Goal: Transaction & Acquisition: Download file/media

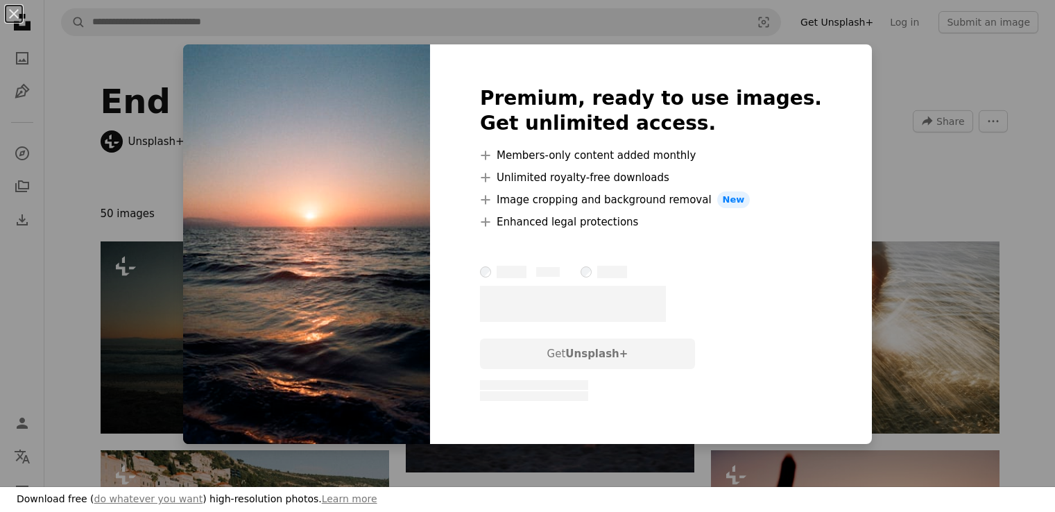
scroll to position [1056, 0]
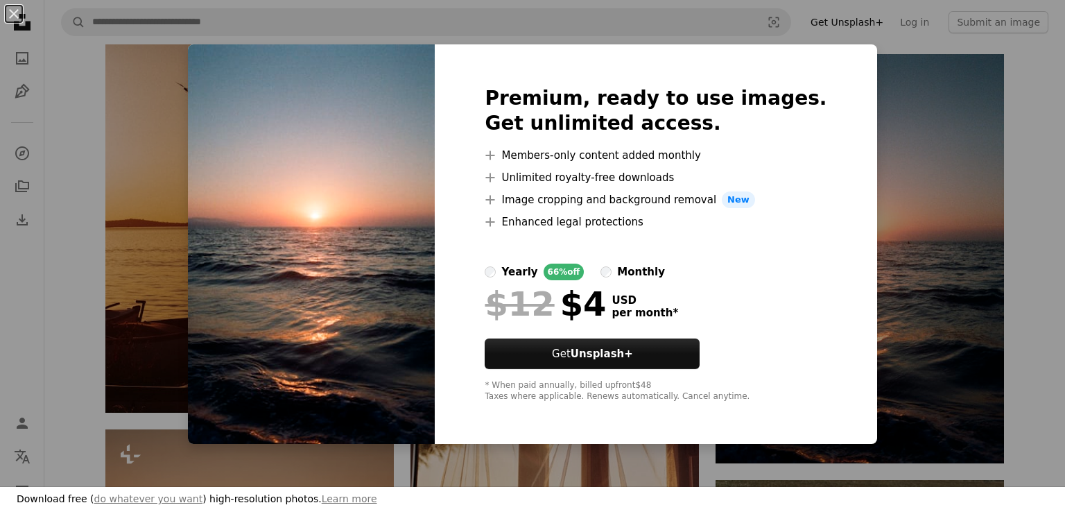
click at [915, 294] on div "An X shape Premium, ready to use images. Get unlimited access. A plus sign Memb…" at bounding box center [532, 256] width 1065 height 512
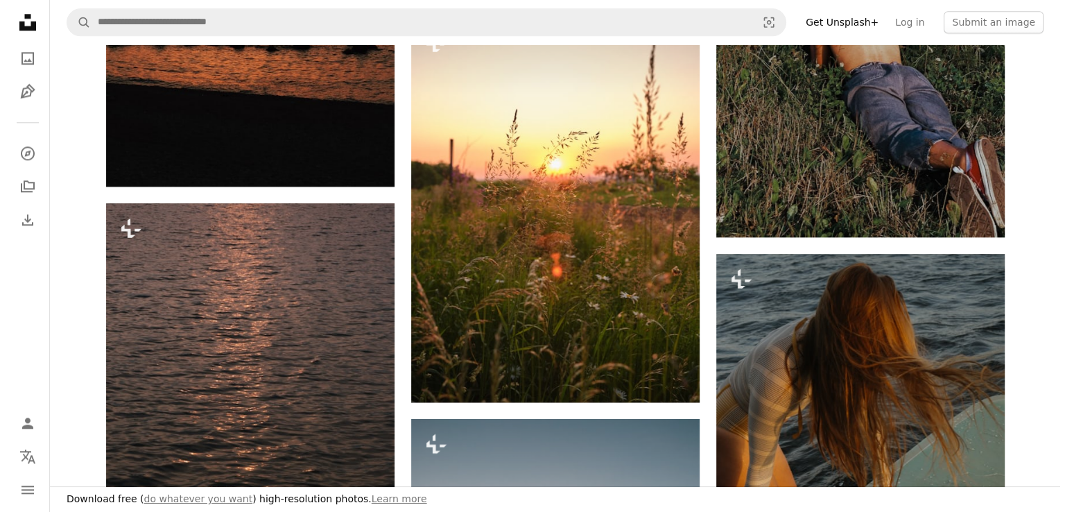
scroll to position [1743, 0]
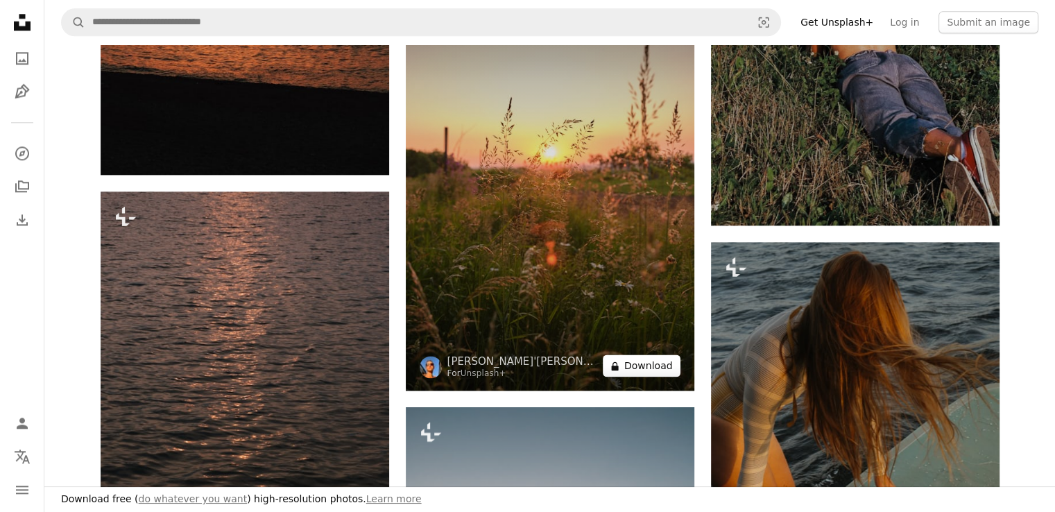
click at [611, 367] on button "A lock Download" at bounding box center [642, 365] width 78 height 22
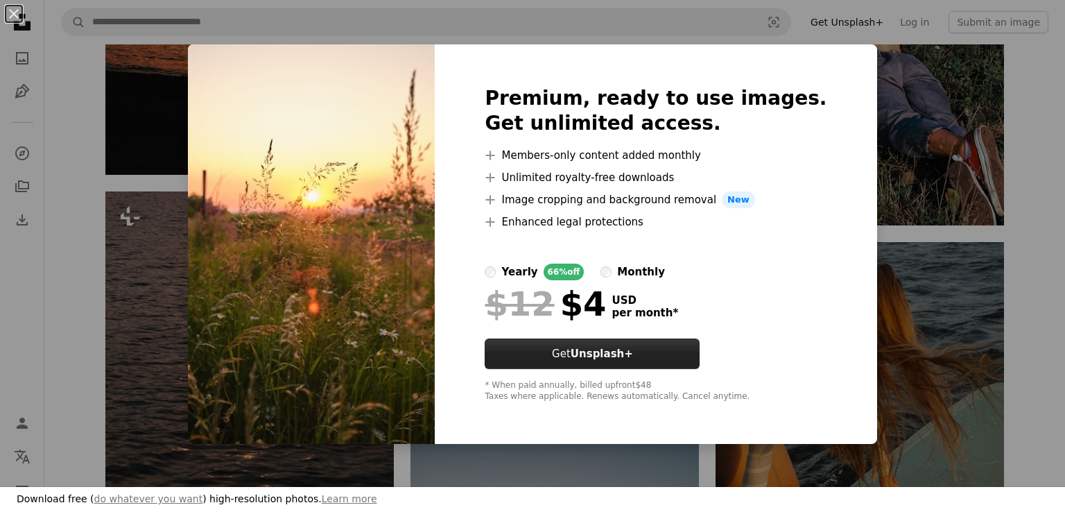
click at [616, 350] on strong "Unsplash+" at bounding box center [602, 353] width 62 height 12
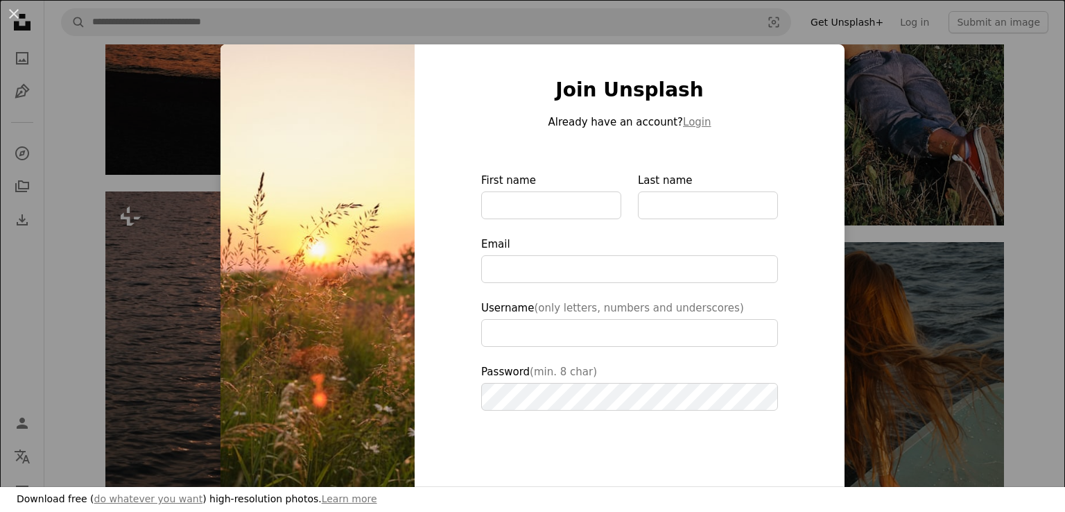
click at [914, 133] on div "An X shape Join Unsplash Already have an account? Login First name Last name Em…" at bounding box center [532, 256] width 1065 height 512
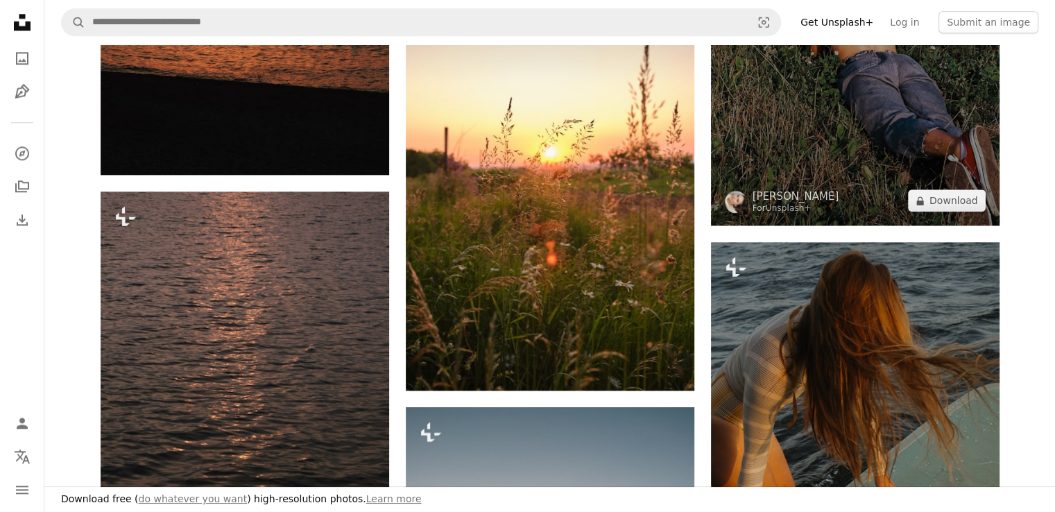
click at [914, 133] on img at bounding box center [855, 9] width 288 height 433
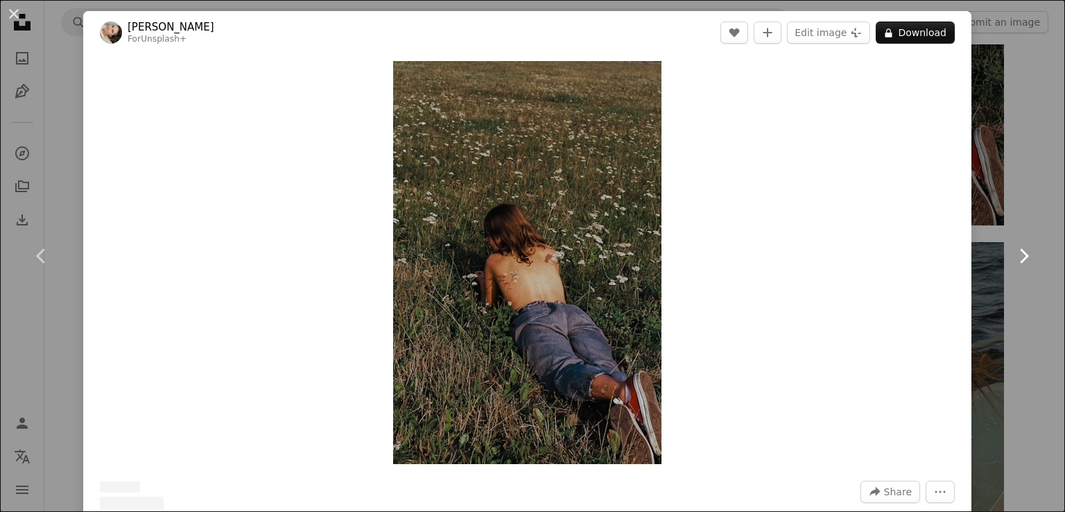
click at [1002, 238] on link "Chevron right" at bounding box center [1023, 255] width 83 height 133
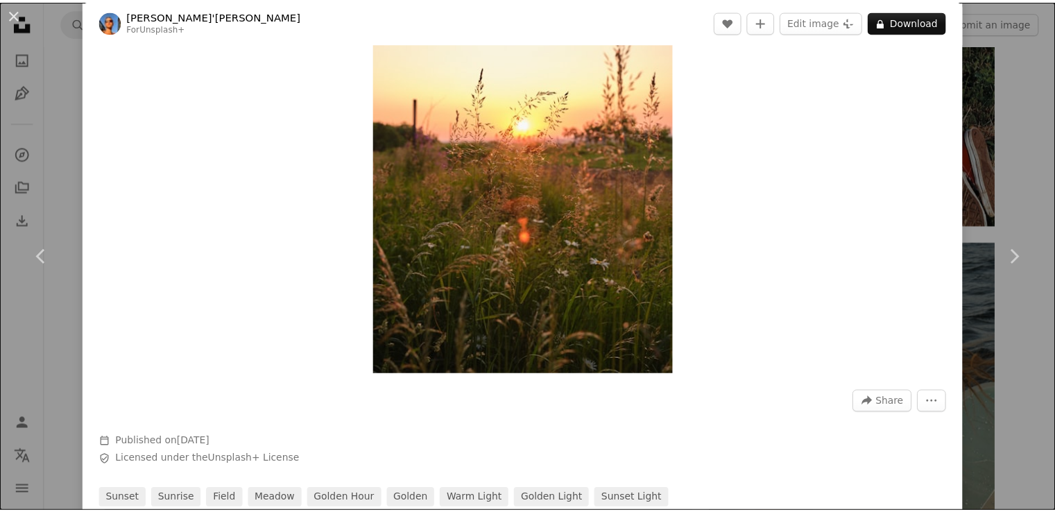
scroll to position [123, 0]
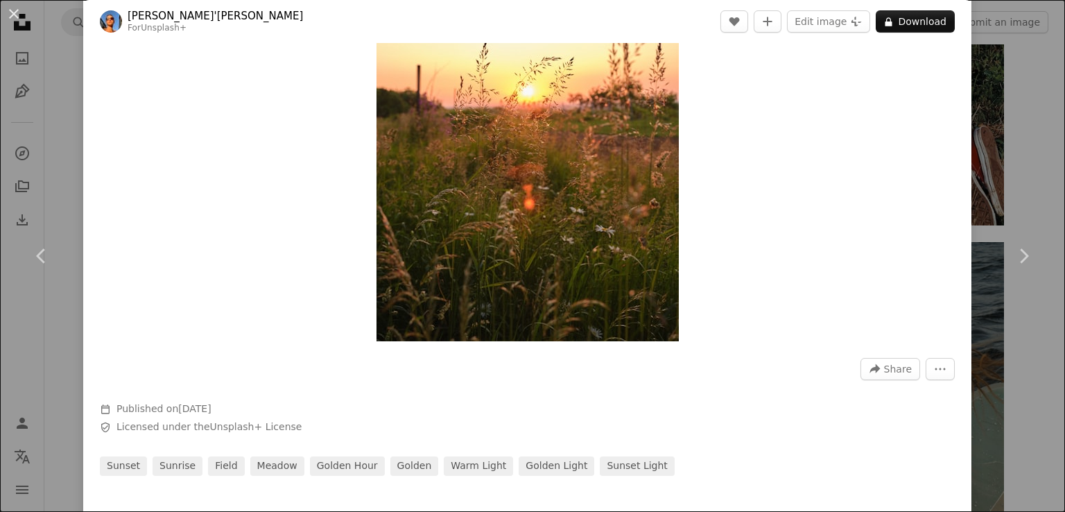
drag, startPoint x: 1054, startPoint y: 163, endPoint x: 1064, endPoint y: 245, distance: 83.2
click at [3, 65] on div "An X shape Chevron left Chevron right [PERSON_NAME]'[PERSON_NAME] For Unsplash+…" at bounding box center [532, 256] width 1065 height 512
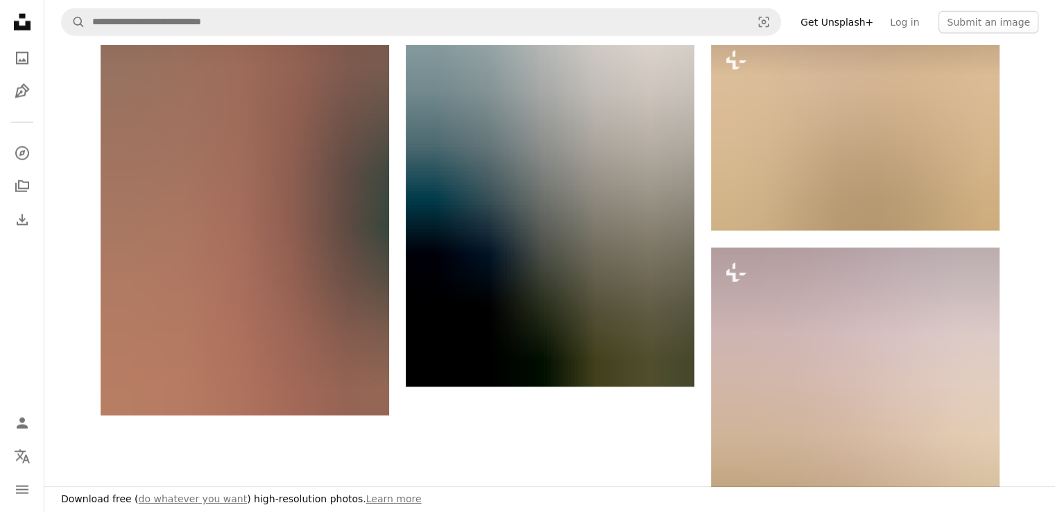
scroll to position [3306, 0]
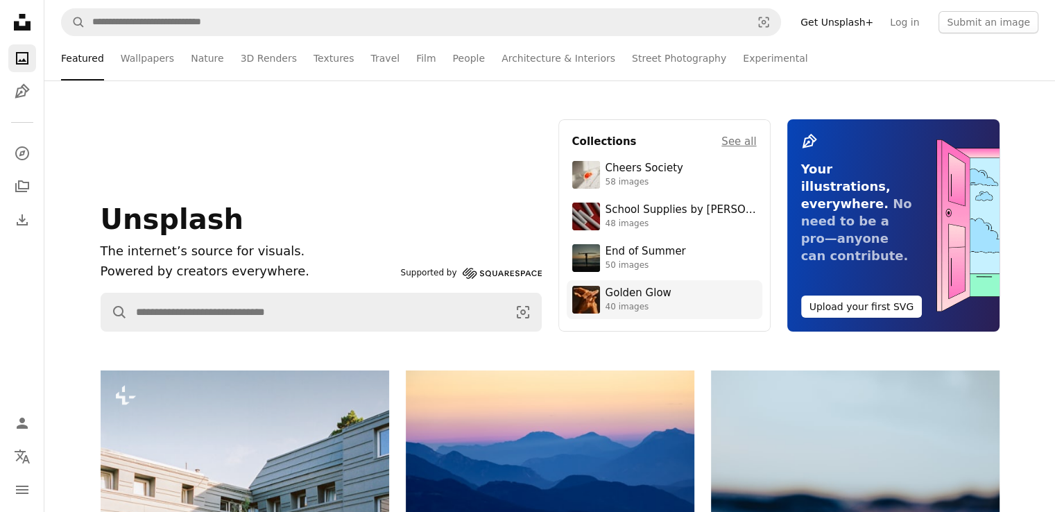
click at [640, 286] on link "Golden Glow 40 images" at bounding box center [664, 300] width 184 height 28
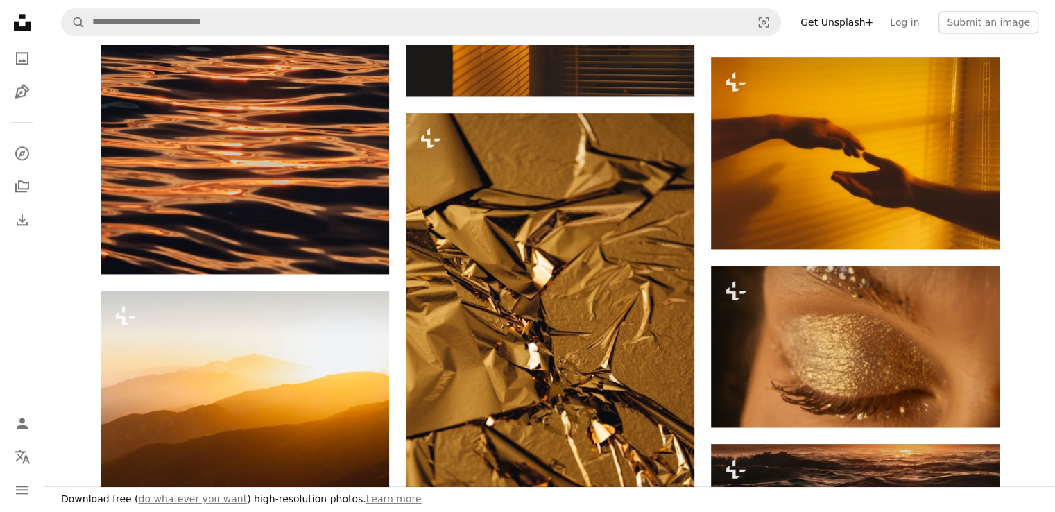
scroll to position [1294, 0]
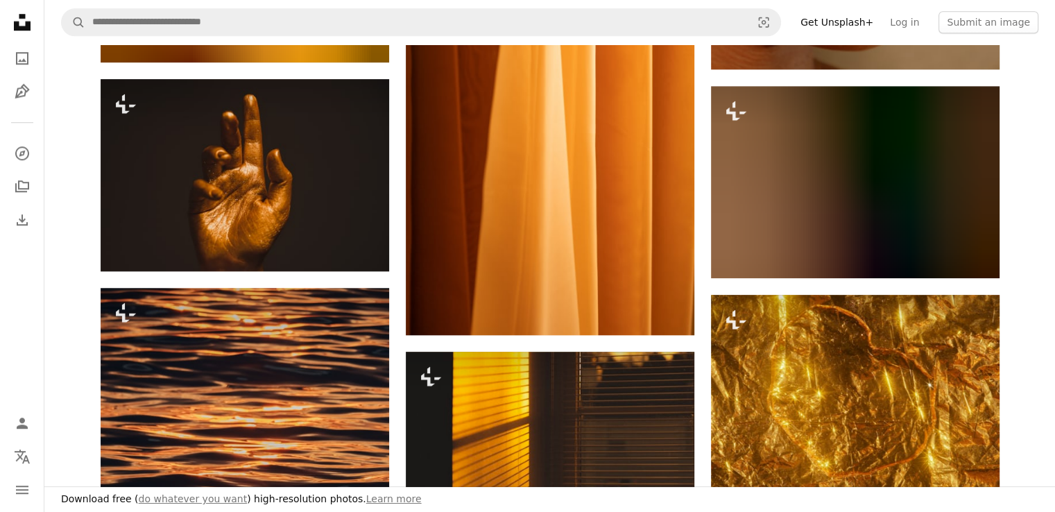
drag, startPoint x: 1048, startPoint y: 191, endPoint x: 1040, endPoint y: 141, distance: 50.5
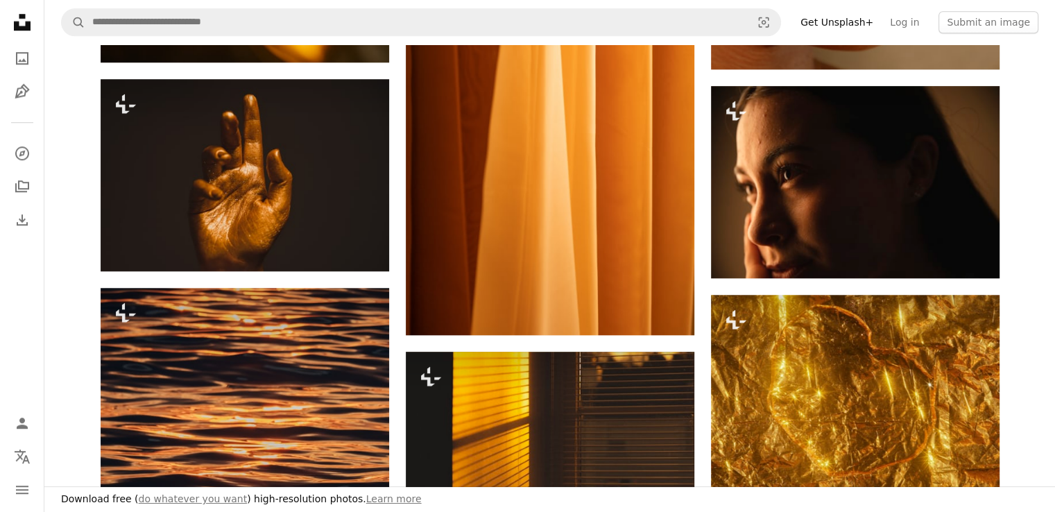
click at [1040, 141] on div "Plus sign for Unsplash+ A heart A plus sign [PERSON_NAME] For Unsplash+ A lock …" at bounding box center [549, 128] width 1010 height 2248
drag, startPoint x: 1038, startPoint y: 119, endPoint x: 1039, endPoint y: 112, distance: 7.0
click at [1038, 112] on div "Plus sign for Unsplash+ A heart A plus sign [PERSON_NAME] For Unsplash+ A lock …" at bounding box center [549, 128] width 1010 height 2248
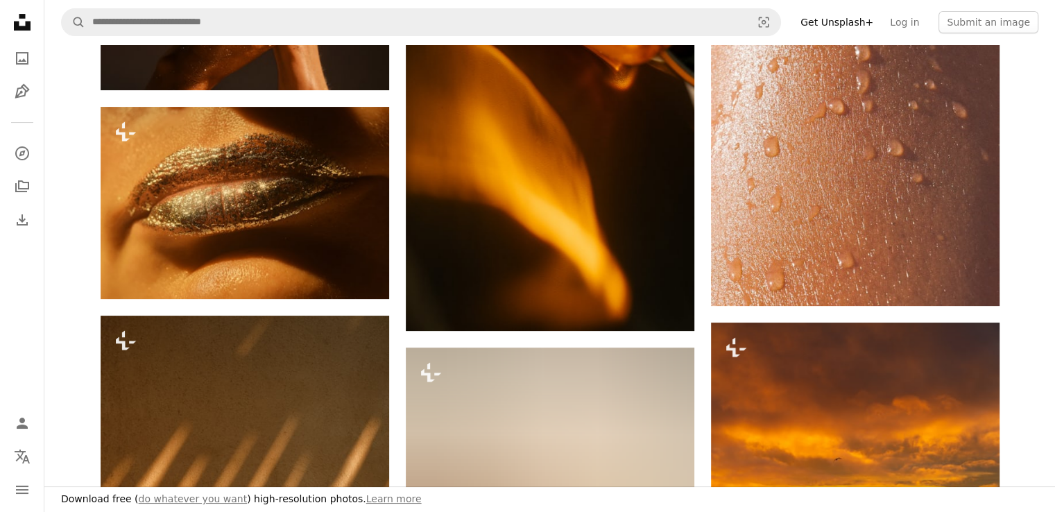
scroll to position [251, 0]
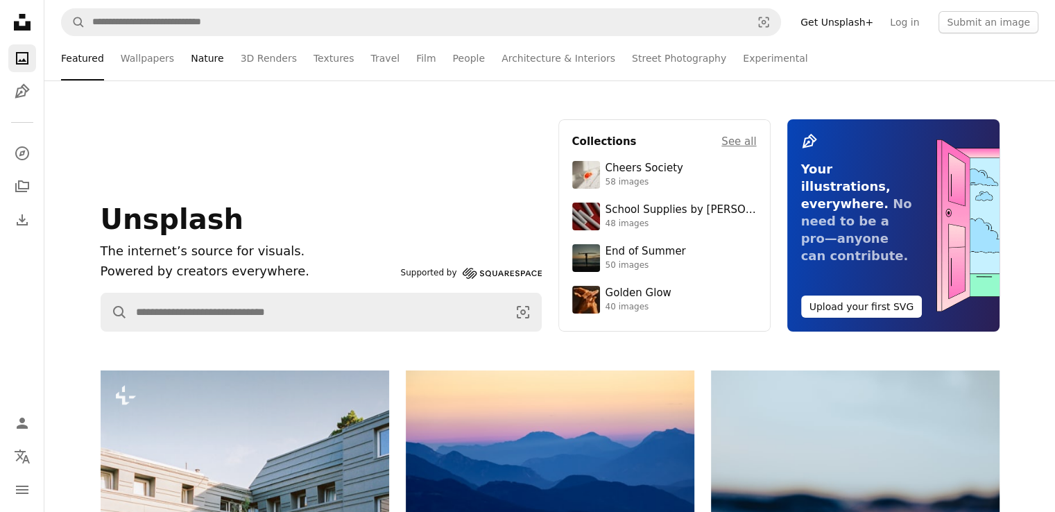
click at [191, 62] on link "Nature" at bounding box center [207, 58] width 33 height 44
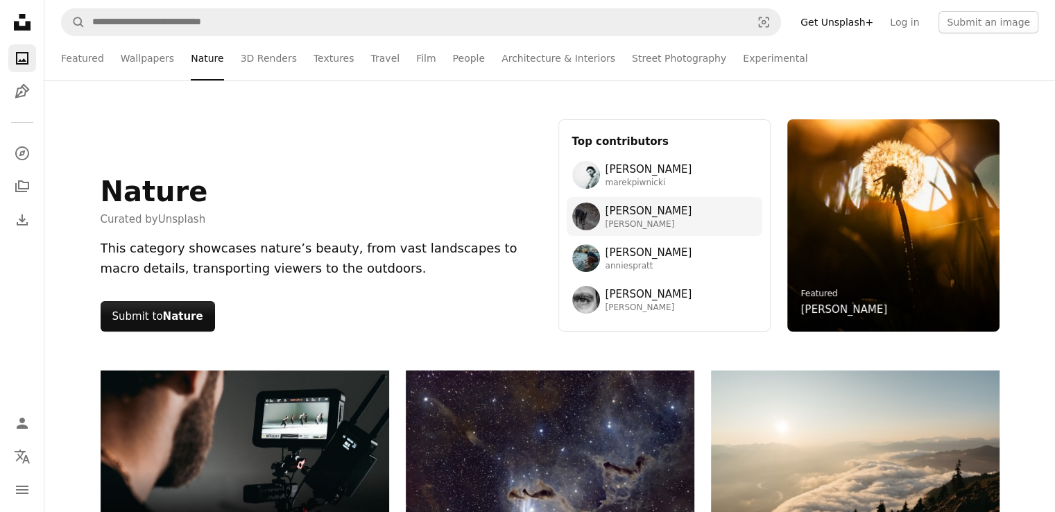
click at [692, 220] on span "[PERSON_NAME]" at bounding box center [648, 224] width 87 height 11
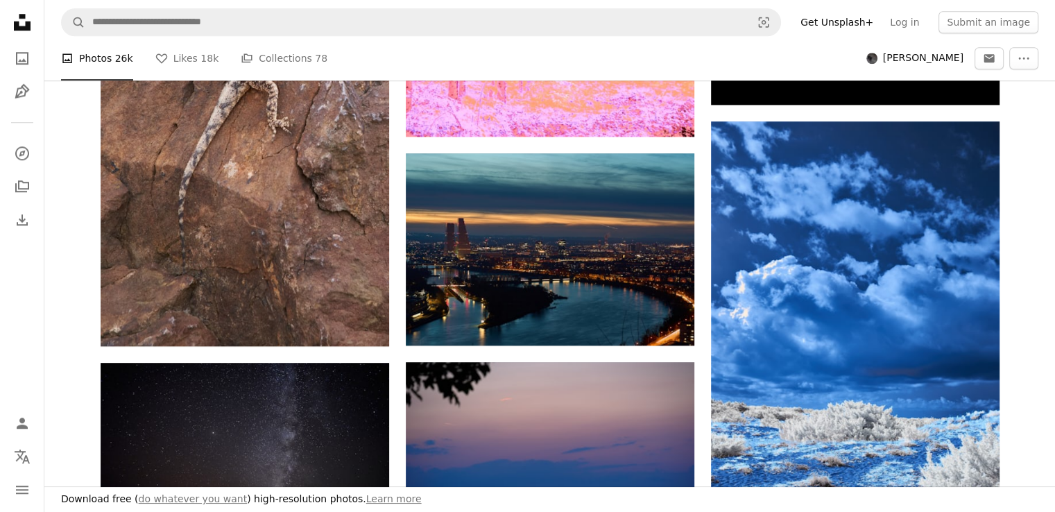
scroll to position [1462, 0]
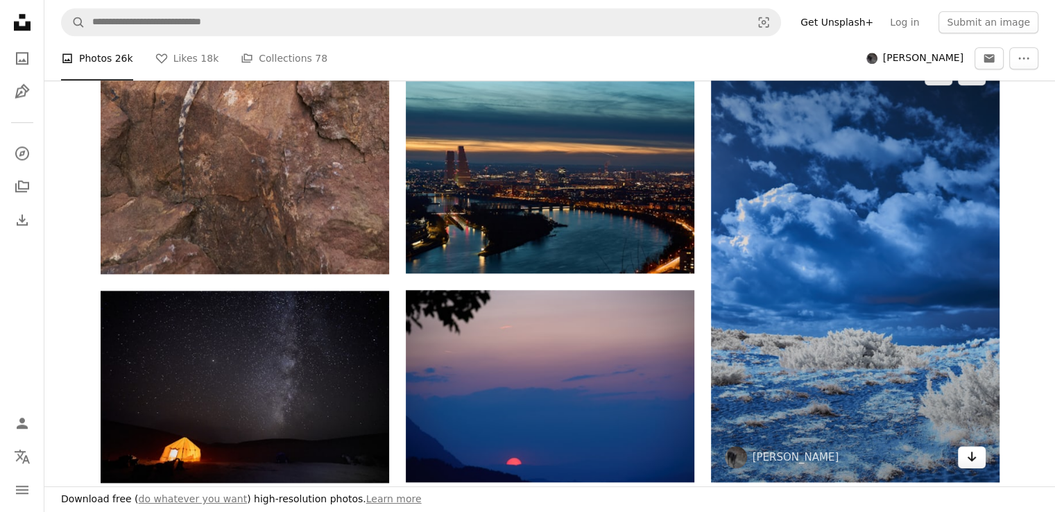
click at [969, 459] on icon "Download" at bounding box center [971, 456] width 9 height 10
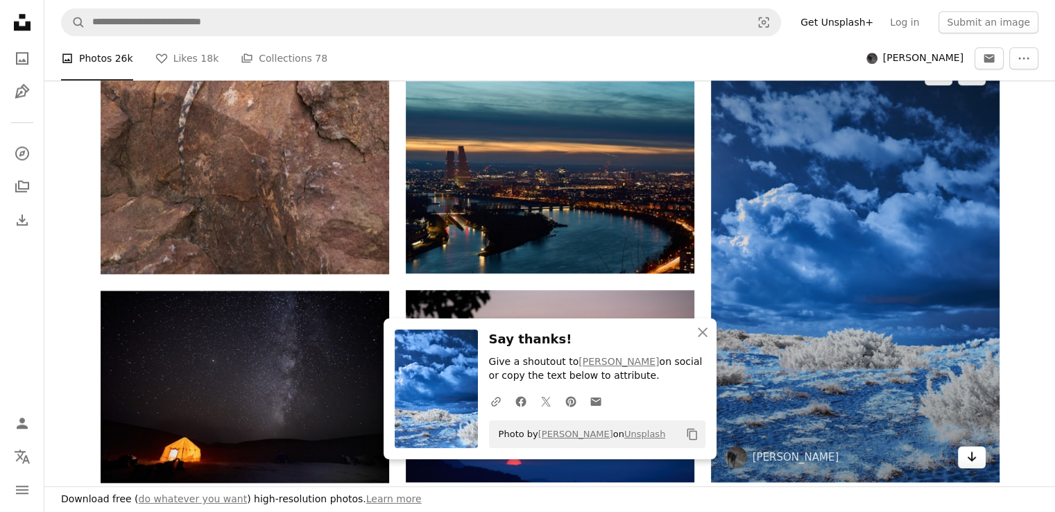
click at [969, 459] on icon "Download" at bounding box center [971, 456] width 9 height 10
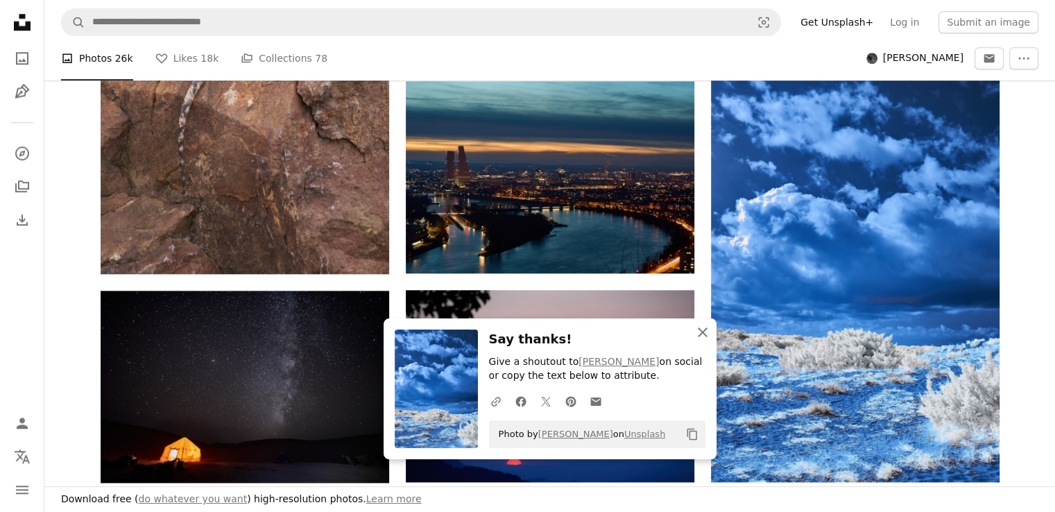
click at [699, 336] on icon "An X shape" at bounding box center [702, 332] width 17 height 17
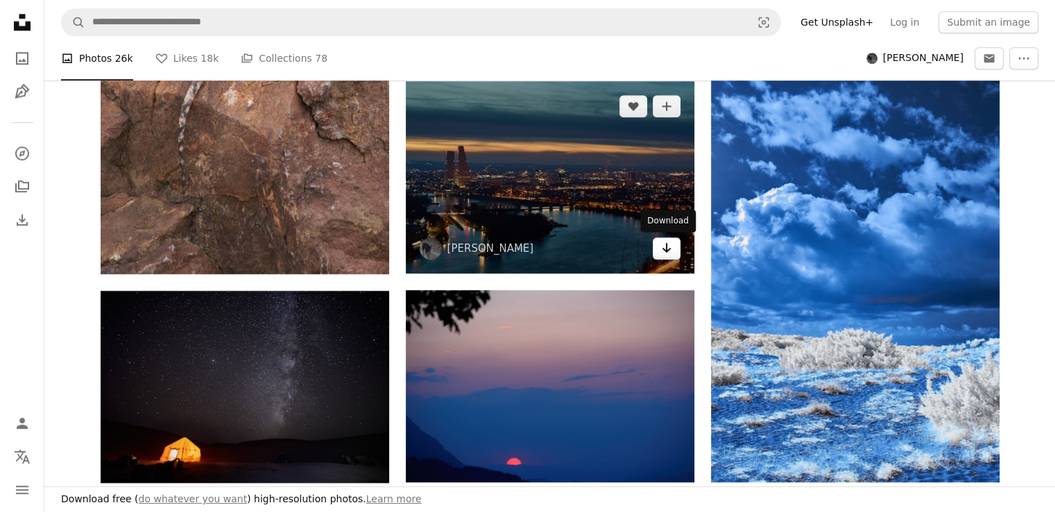
click at [672, 248] on link "Arrow pointing down" at bounding box center [666, 248] width 28 height 22
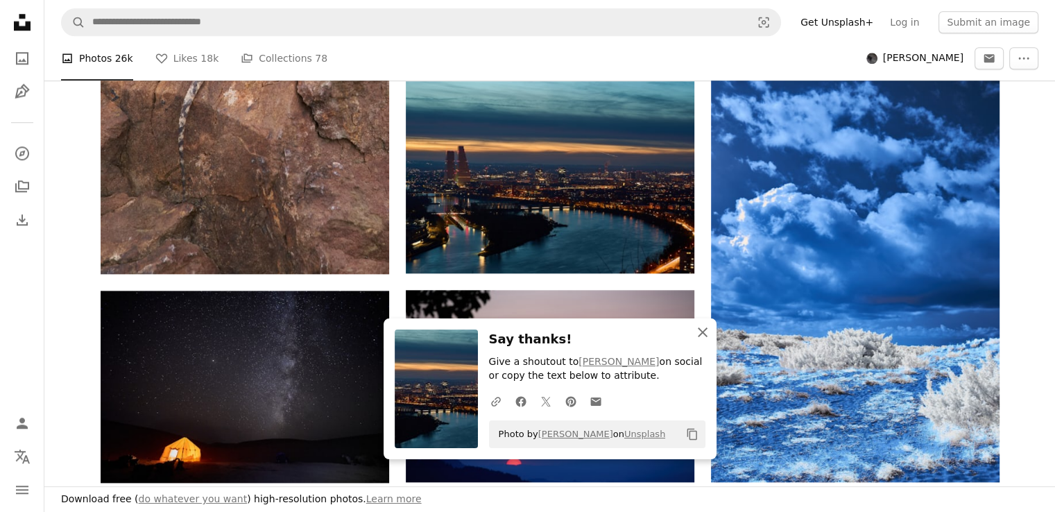
click at [707, 344] on button "An X shape Close" at bounding box center [702, 332] width 28 height 28
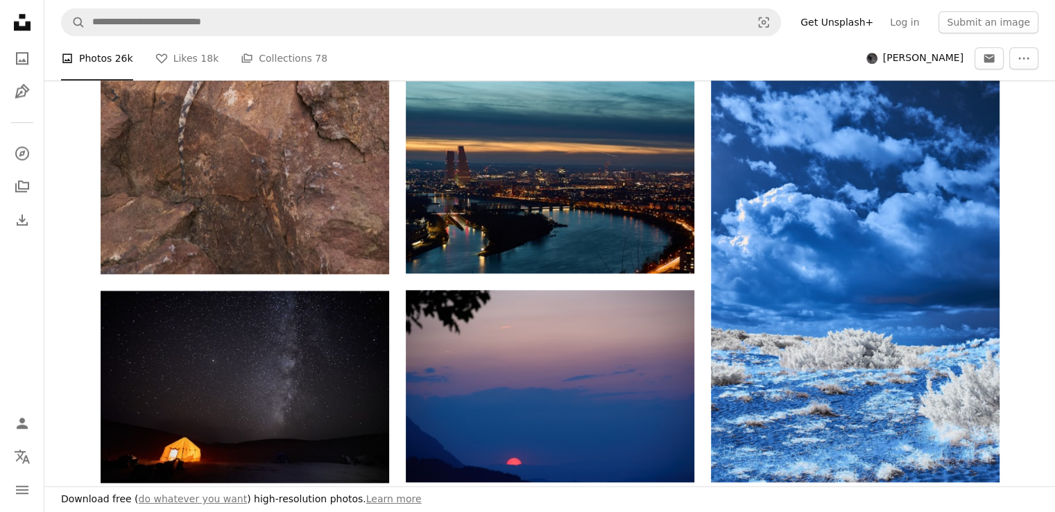
scroll to position [1908, 0]
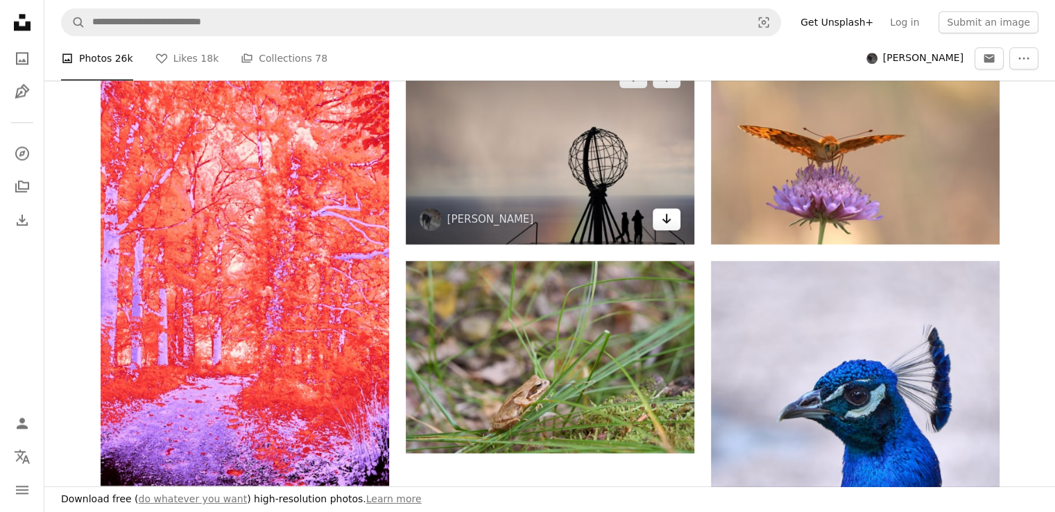
click at [668, 219] on icon "Download" at bounding box center [665, 219] width 9 height 10
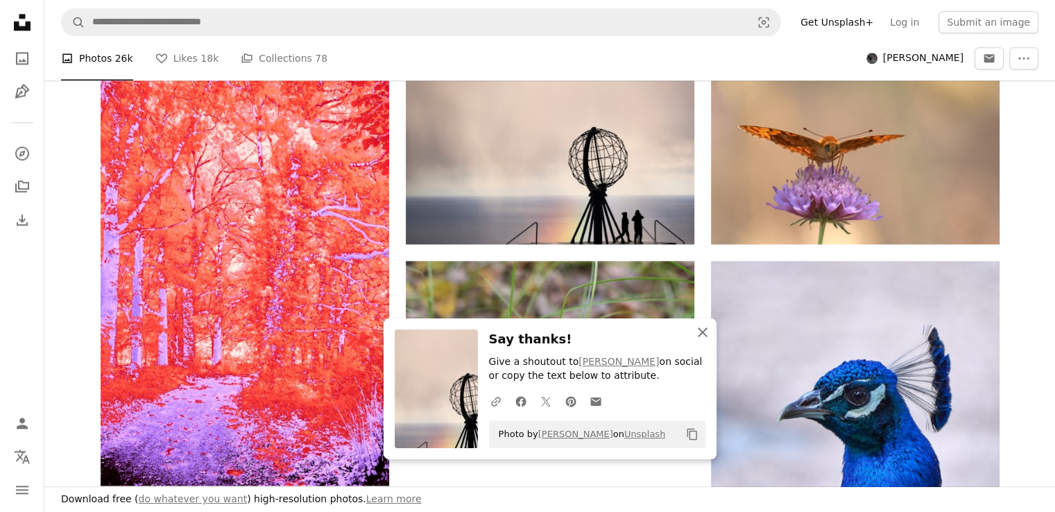
click at [695, 328] on icon "An X shape" at bounding box center [702, 332] width 17 height 17
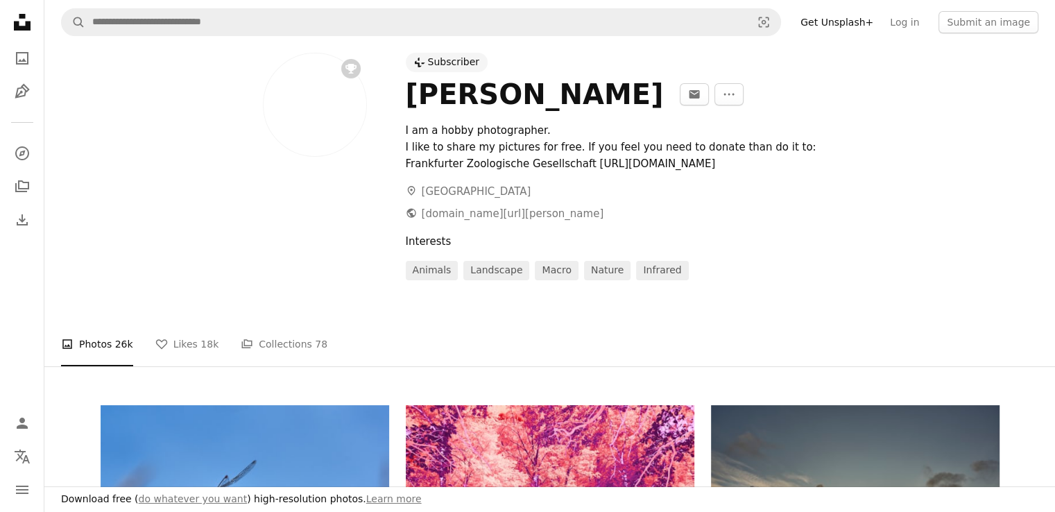
scroll to position [19, 0]
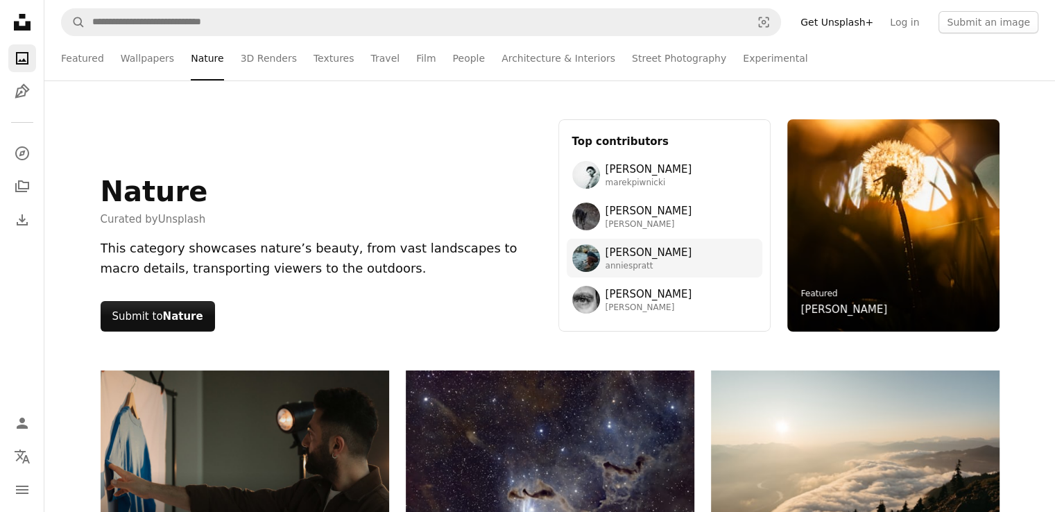
click at [660, 261] on span "anniespratt" at bounding box center [648, 266] width 87 height 11
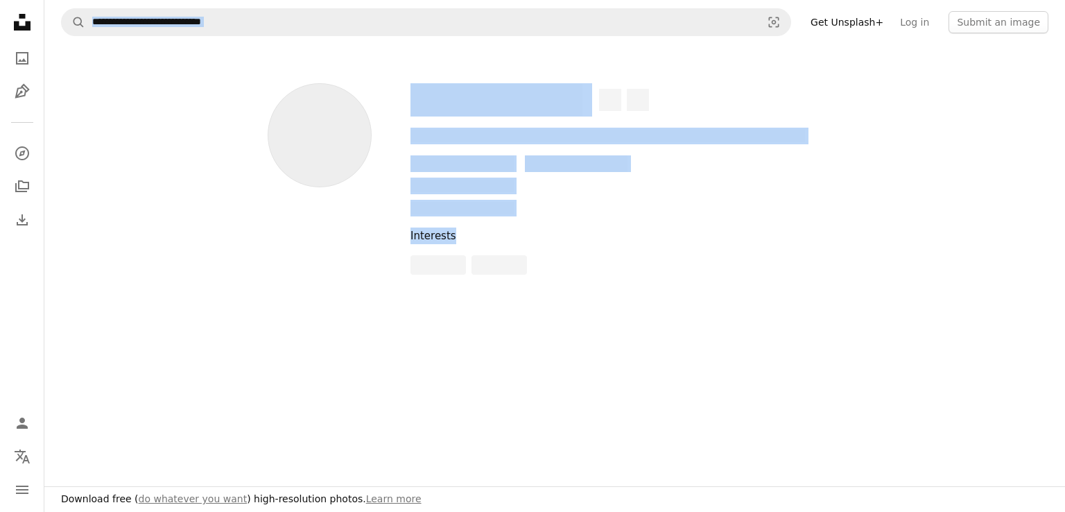
click at [660, 261] on div at bounding box center [706, 264] width 593 height 19
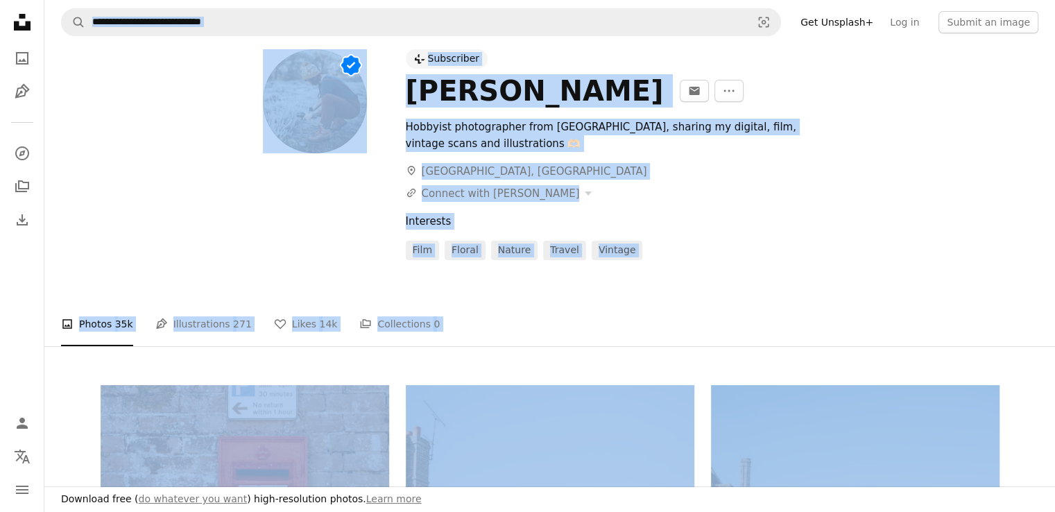
scroll to position [447, 0]
